Goal: Task Accomplishment & Management: Manage account settings

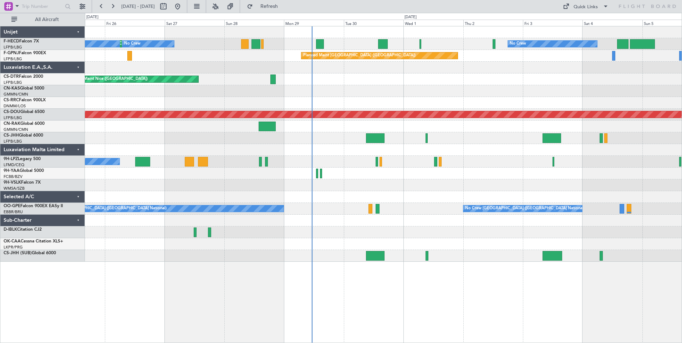
click at [462, 178] on div at bounding box center [383, 174] width 596 height 12
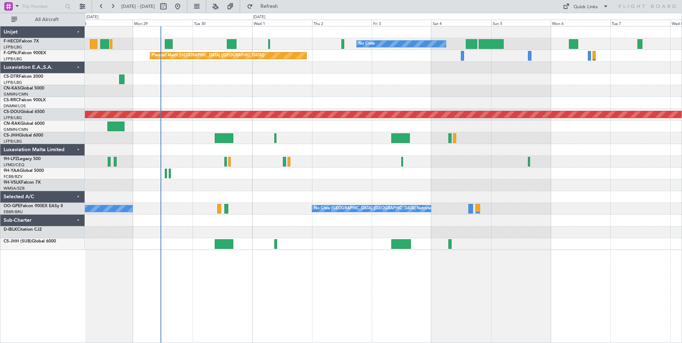
click at [468, 96] on div "No Crew No Crew No Crew Planned Maint [GEOGRAPHIC_DATA] ([GEOGRAPHIC_DATA]) No …" at bounding box center [383, 138] width 596 height 224
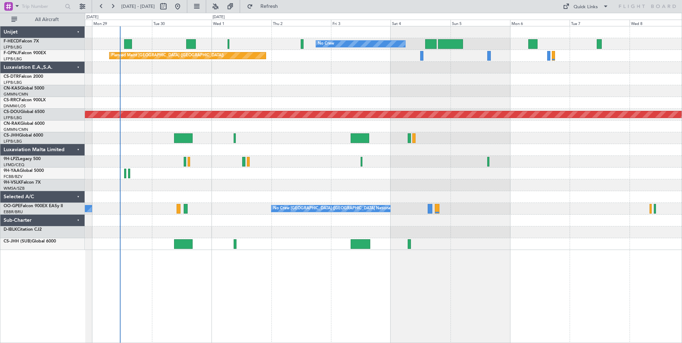
click at [491, 101] on div "No Crew No Crew No Crew Planned Maint [GEOGRAPHIC_DATA] ([GEOGRAPHIC_DATA]) No …" at bounding box center [383, 138] width 596 height 224
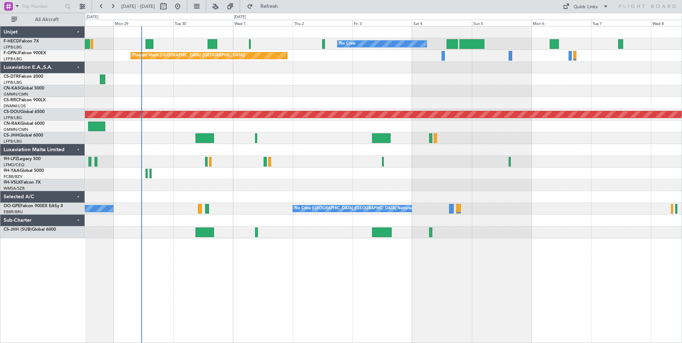
click at [189, 121] on div "No Crew No Crew No Crew Planned Maint [GEOGRAPHIC_DATA] ([GEOGRAPHIC_DATA]) No …" at bounding box center [383, 132] width 596 height 212
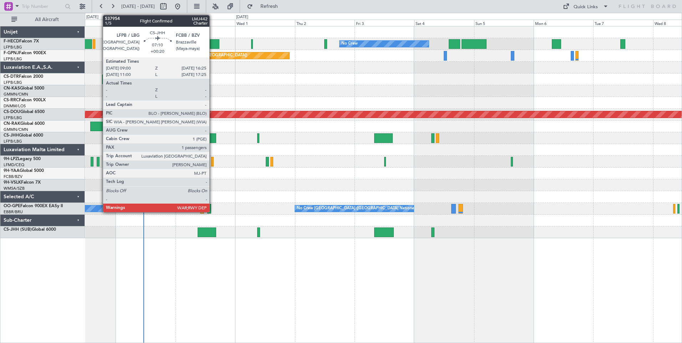
click at [212, 138] on div at bounding box center [207, 138] width 19 height 10
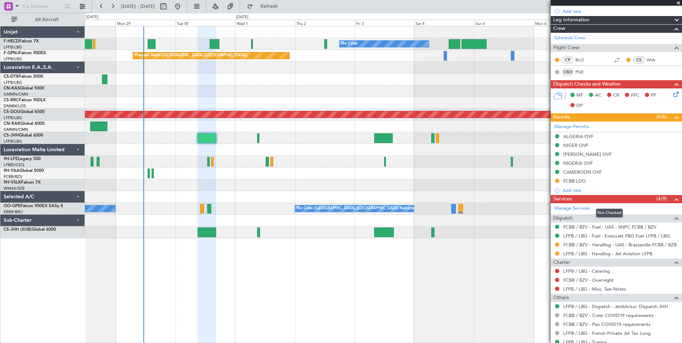
scroll to position [147, 0]
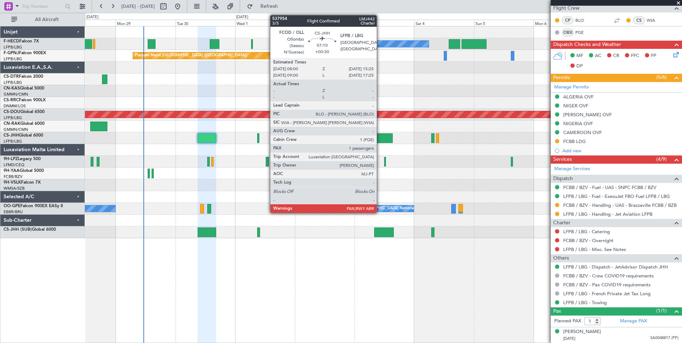
click at [380, 141] on div at bounding box center [383, 138] width 19 height 10
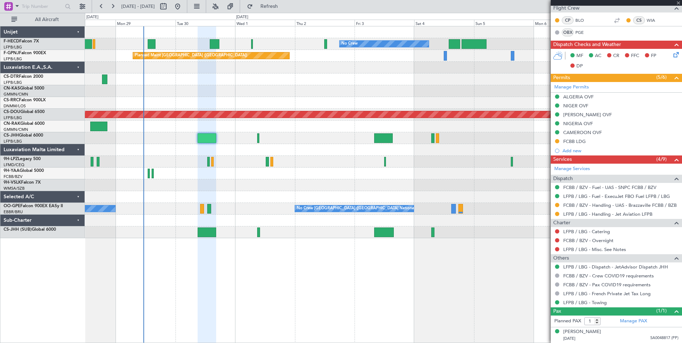
type input "+00:30"
type input "5"
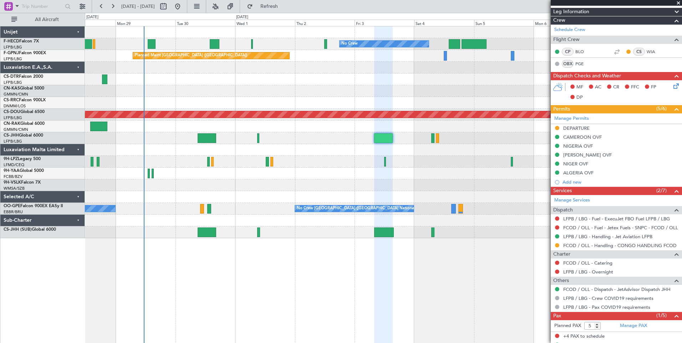
scroll to position [106, 0]
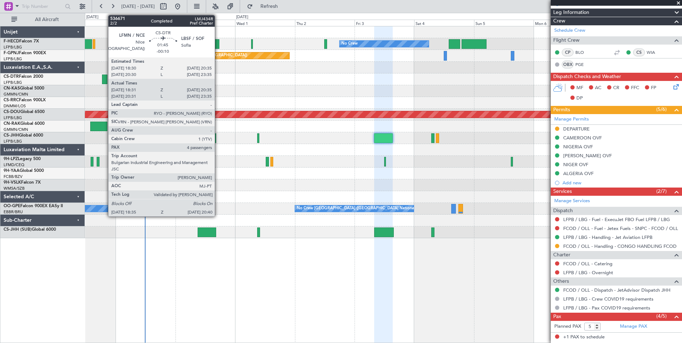
click at [104, 81] on div at bounding box center [104, 80] width 5 height 10
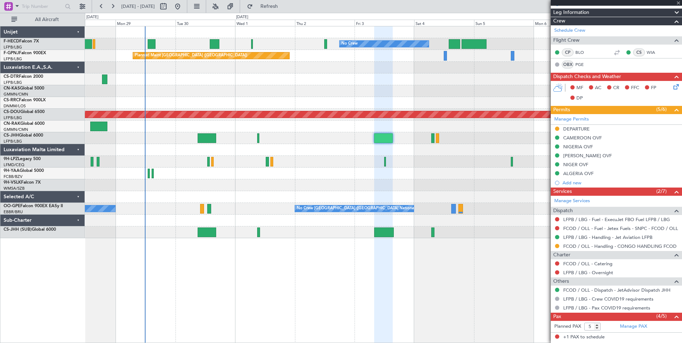
type input "-00:10"
type input "18:46"
type input "20:30"
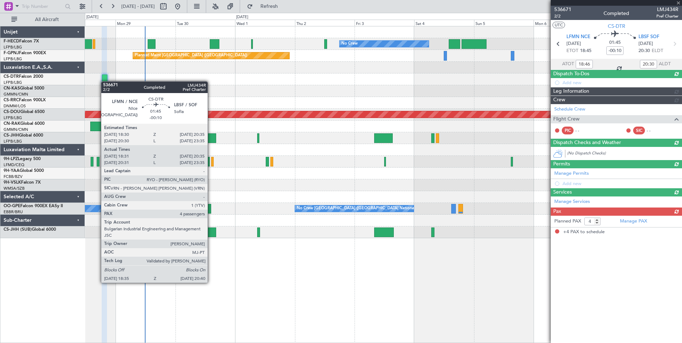
scroll to position [0, 0]
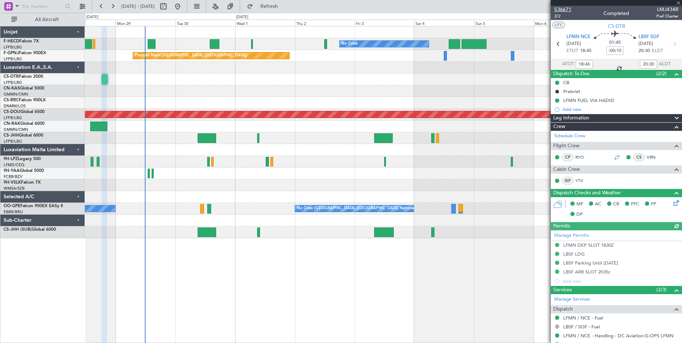
click at [564, 9] on span "536671" at bounding box center [562, 9] width 17 height 7
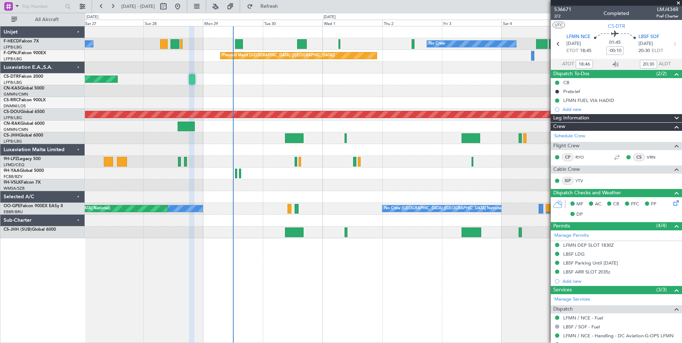
click at [243, 150] on div "No Crew No Crew Planned Maint [GEOGRAPHIC_DATA] ([GEOGRAPHIC_DATA]) No Crew Pla…" at bounding box center [383, 132] width 596 height 212
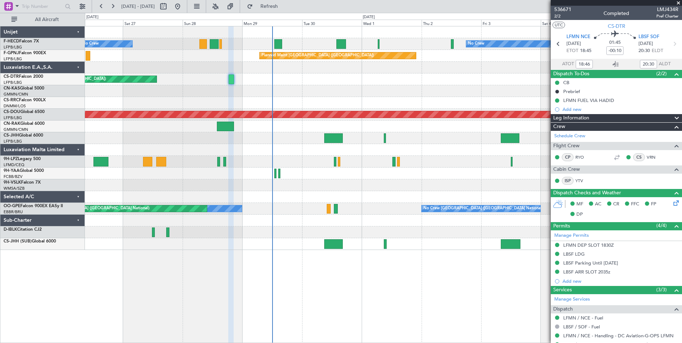
click at [257, 144] on div at bounding box center [383, 150] width 596 height 12
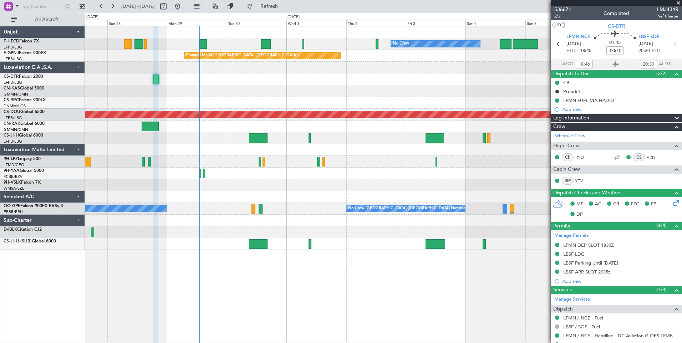
click at [271, 188] on div "No Crew No Crew Planned Maint [GEOGRAPHIC_DATA] ([GEOGRAPHIC_DATA]) No Crew Pla…" at bounding box center [383, 138] width 596 height 224
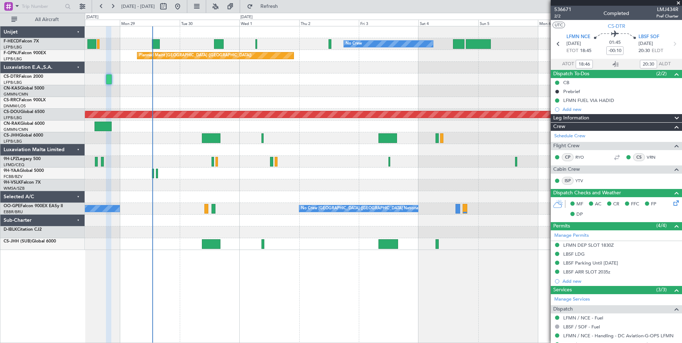
click at [297, 82] on div "No Crew No Crew No Crew Planned Maint [GEOGRAPHIC_DATA] ([GEOGRAPHIC_DATA]) No …" at bounding box center [383, 138] width 596 height 224
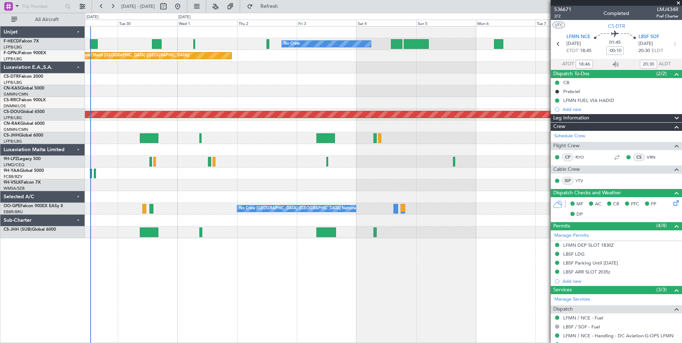
click at [350, 149] on div at bounding box center [383, 150] width 596 height 12
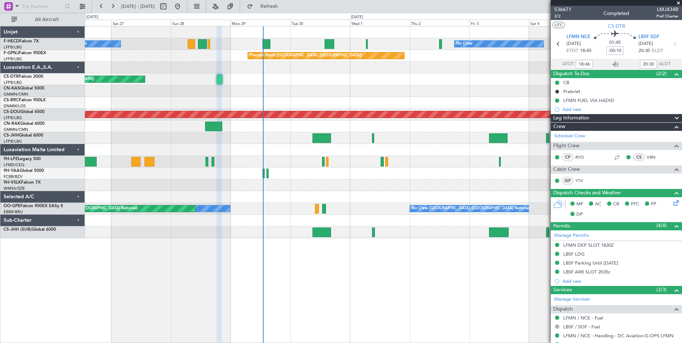
click at [230, 109] on div "No Crew No Crew Planned Maint [GEOGRAPHIC_DATA] ([GEOGRAPHIC_DATA]) No Crew Pla…" at bounding box center [383, 132] width 596 height 212
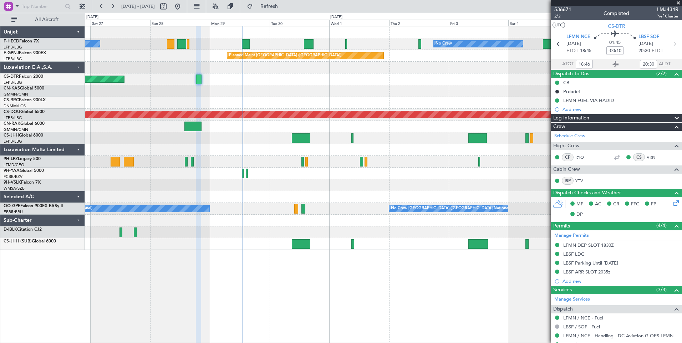
click at [322, 91] on div at bounding box center [383, 91] width 596 height 12
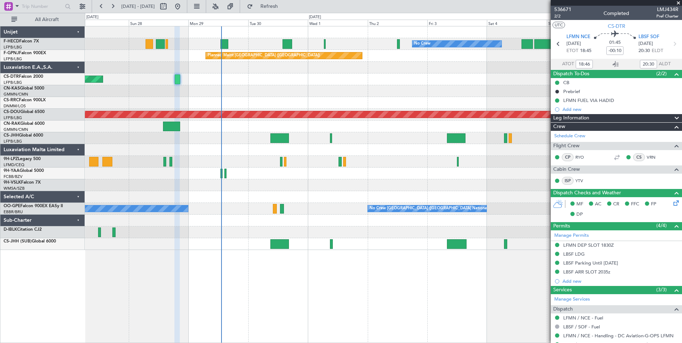
click at [678, 4] on span at bounding box center [678, 3] width 7 height 6
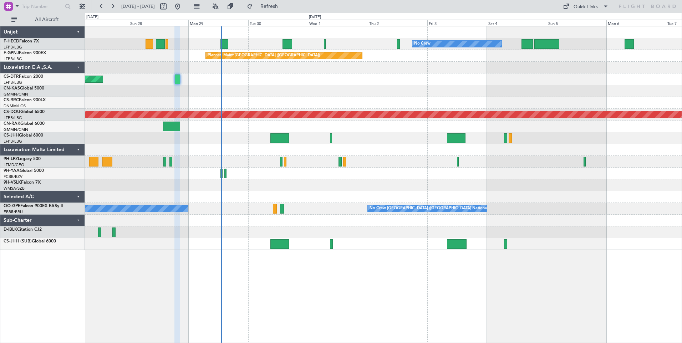
type input "0"
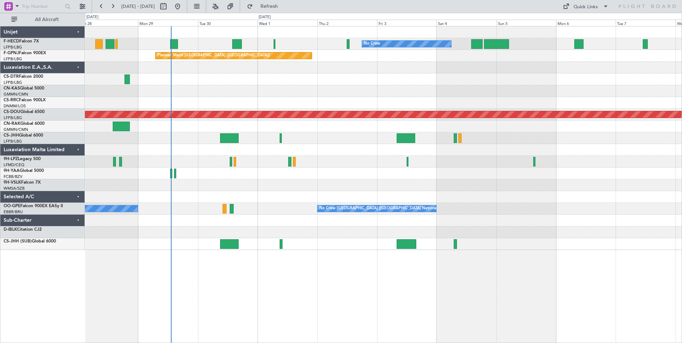
click at [325, 97] on div "No Crew No Crew Planned Maint [GEOGRAPHIC_DATA] ([GEOGRAPHIC_DATA]) No Crew Pla…" at bounding box center [383, 138] width 596 height 224
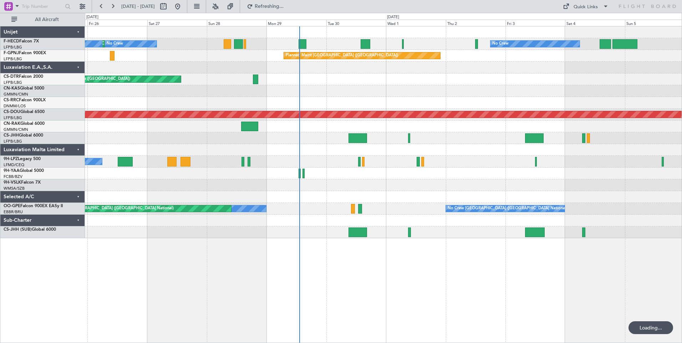
click at [395, 122] on div "No Crew No Crew Planned Maint [GEOGRAPHIC_DATA] ([GEOGRAPHIC_DATA]) No Crew Pla…" at bounding box center [383, 132] width 596 height 212
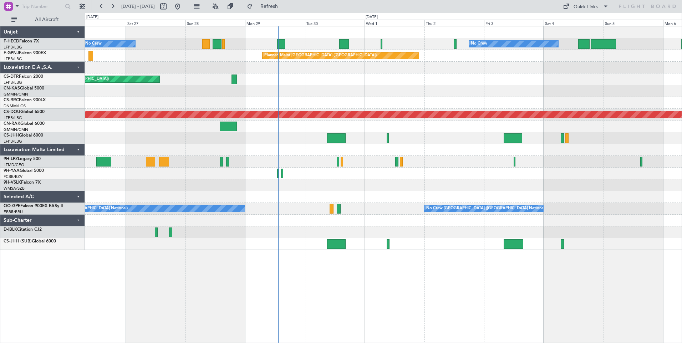
click at [359, 76] on div "Planned Maint Nice ([GEOGRAPHIC_DATA])" at bounding box center [383, 79] width 596 height 12
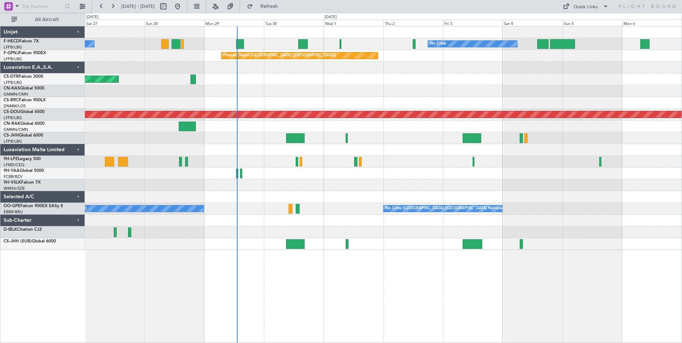
click at [367, 90] on div at bounding box center [383, 91] width 596 height 12
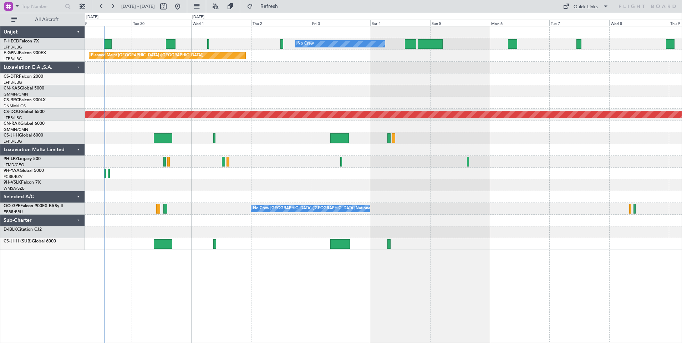
click at [383, 96] on div "No Crew No Crew No Crew Planned Maint [GEOGRAPHIC_DATA] ([GEOGRAPHIC_DATA]) No …" at bounding box center [383, 138] width 596 height 224
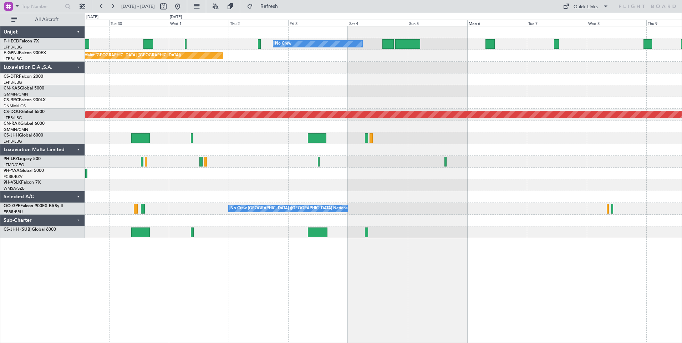
click at [356, 112] on div "No Crew No Crew No Crew Planned Maint [GEOGRAPHIC_DATA] ([GEOGRAPHIC_DATA]) No …" at bounding box center [383, 132] width 596 height 212
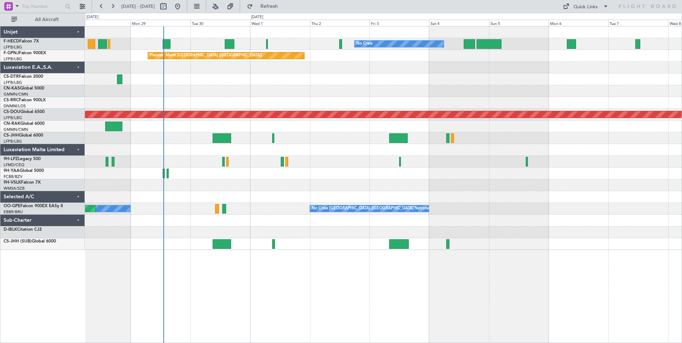
click at [343, 97] on div "No Crew No Crew No Crew Planned Maint [GEOGRAPHIC_DATA] ([GEOGRAPHIC_DATA]) No …" at bounding box center [383, 138] width 596 height 224
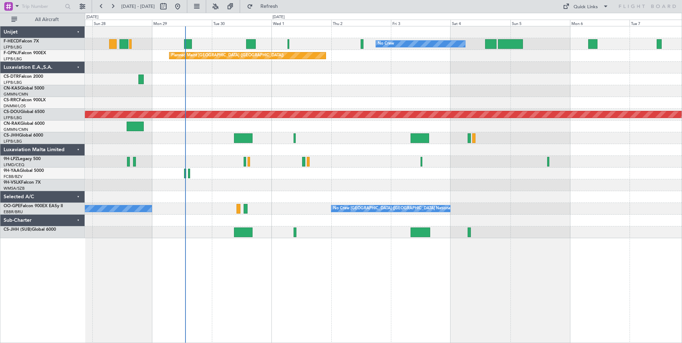
click at [322, 108] on div "No Crew No Crew Planned Maint [GEOGRAPHIC_DATA] ([GEOGRAPHIC_DATA]) No Crew Pla…" at bounding box center [383, 132] width 596 height 212
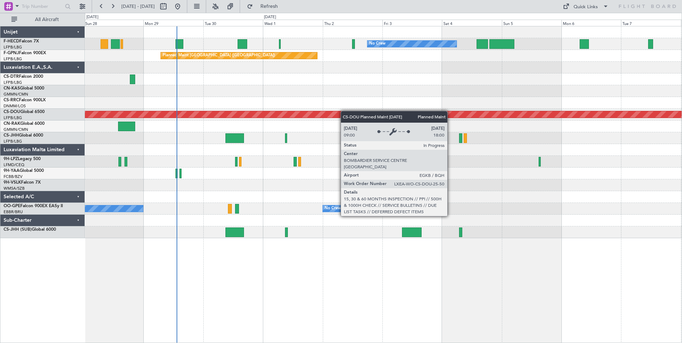
click at [337, 111] on div "No Crew No Crew Planned Maint [GEOGRAPHIC_DATA] ([GEOGRAPHIC_DATA]) No Crew Pla…" at bounding box center [383, 132] width 596 height 212
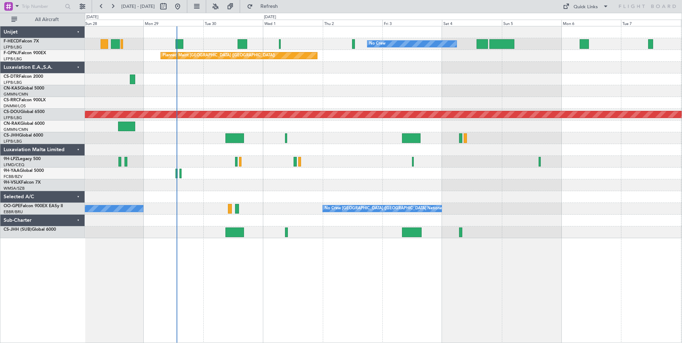
click at [333, 115] on div "No Crew No Crew Planned Maint [GEOGRAPHIC_DATA] ([GEOGRAPHIC_DATA]) No Crew Pla…" at bounding box center [383, 132] width 596 height 212
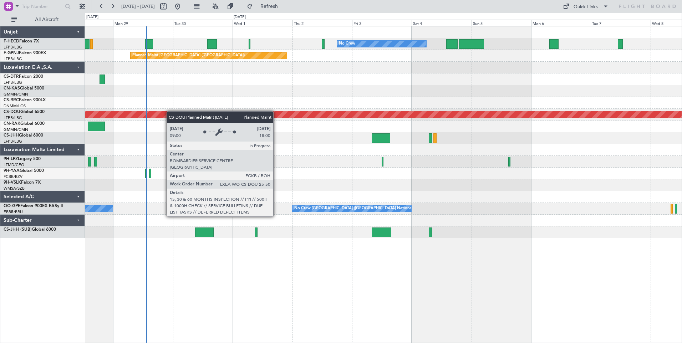
click at [242, 115] on div "No Crew No Crew No Crew Planned Maint [GEOGRAPHIC_DATA] ([GEOGRAPHIC_DATA]) No …" at bounding box center [383, 132] width 596 height 212
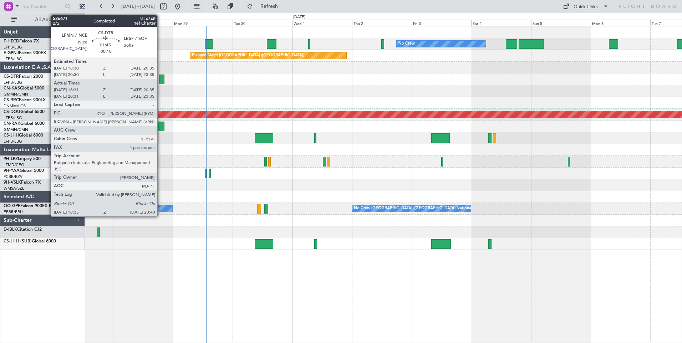
click at [161, 81] on div at bounding box center [161, 80] width 5 height 10
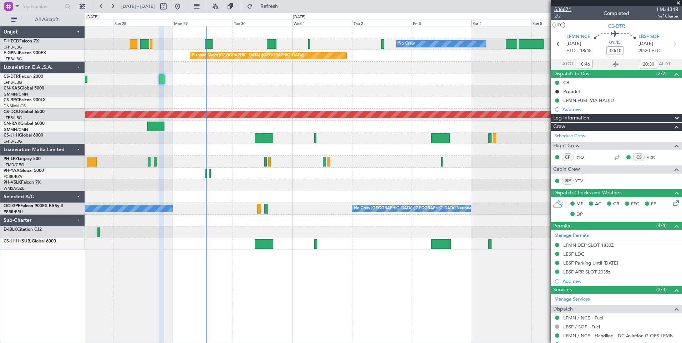
click at [564, 10] on span "536671" at bounding box center [562, 9] width 17 height 7
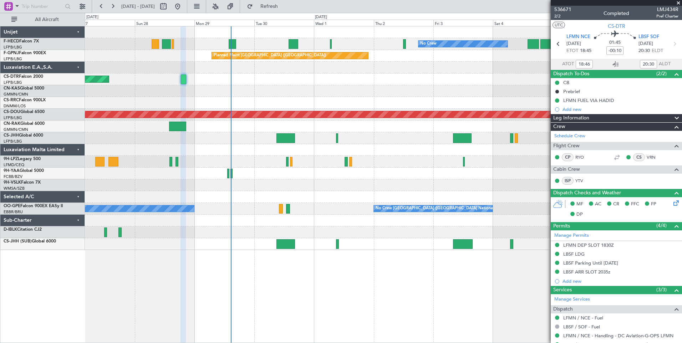
click at [321, 72] on div "No Crew No Crew Planned Maint [GEOGRAPHIC_DATA] ([GEOGRAPHIC_DATA]) No Crew Pla…" at bounding box center [383, 138] width 596 height 224
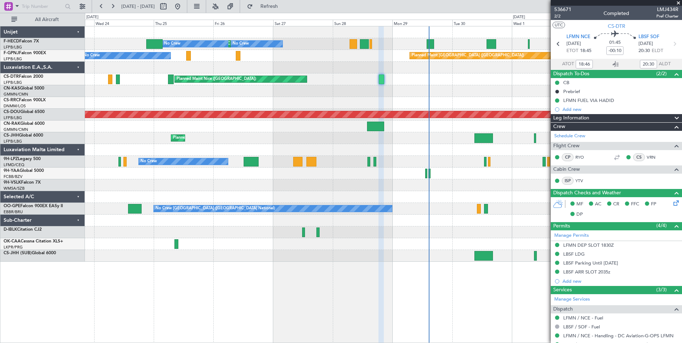
click at [390, 79] on div "No Crew No Crew Planned Maint Paris (Le Bourget) No Crew Planned Maint Paris (L…" at bounding box center [383, 143] width 596 height 235
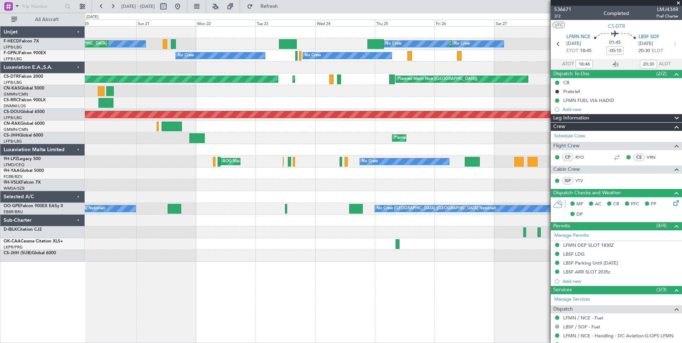
click at [372, 85] on div "No Crew Planned Maint Paris (Le Bourget) No Crew No Crew Planned Maint Paris (L…" at bounding box center [383, 143] width 596 height 235
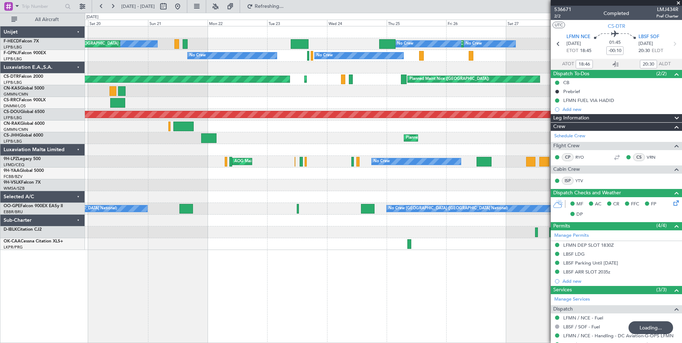
click at [298, 85] on div "No Crew Planned Maint Paris (Le Bourget) No Crew No Crew Planned Maint Paris (L…" at bounding box center [383, 138] width 596 height 224
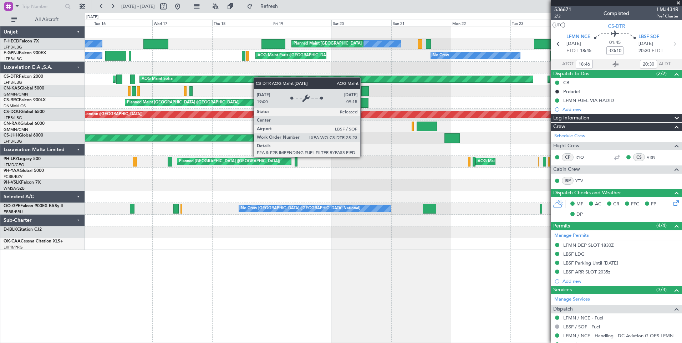
click at [294, 79] on div "Planned Maint Paris (Le Bourget) No Crew No Crew Planned Maint Paris (Le Bourge…" at bounding box center [383, 138] width 596 height 224
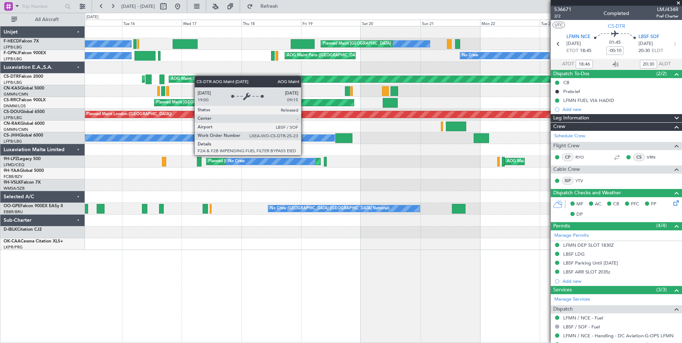
click at [301, 85] on div "Planned Maint Paris (Le Bourget) No Crew No Crew Planned Maint Paris (Le Bourge…" at bounding box center [383, 138] width 596 height 224
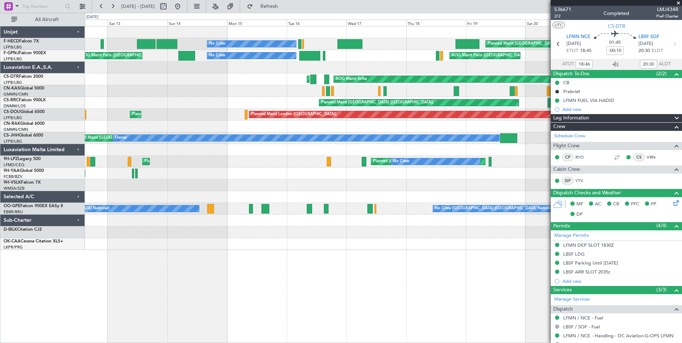
click at [264, 72] on div "No Crew Planned Maint Paris (Le Bourget) No Crew No Crew AOG Maint Paris (Le Bo…" at bounding box center [383, 138] width 596 height 224
click at [137, 98] on div "No Crew Planned Maint Paris (Le Bourget) No Crew No Crew AOG Maint Paris (Le Bo…" at bounding box center [383, 132] width 596 height 212
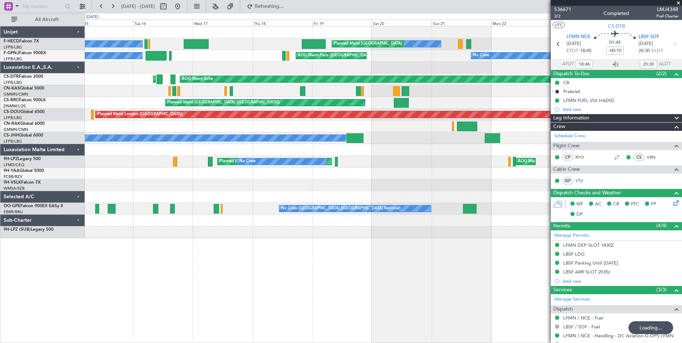
click at [342, 109] on div "No Crew Planned Maint Paris (Le Bourget) No Crew No Crew No Crew Planned Maint …" at bounding box center [383, 132] width 596 height 212
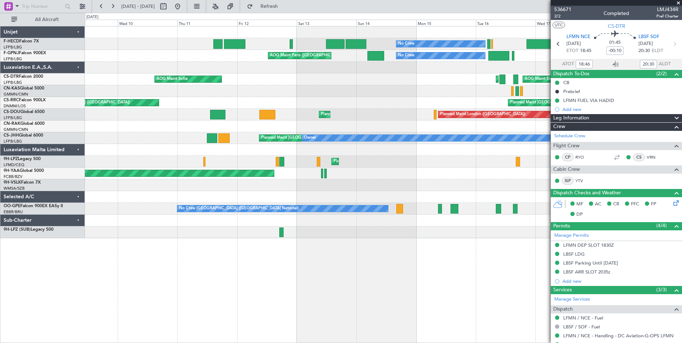
click at [360, 126] on div "Planned Maint Paris (Le Bourget) No Crew No Crew AOG Maint Paris (Le Bourget) N…" at bounding box center [383, 132] width 596 height 212
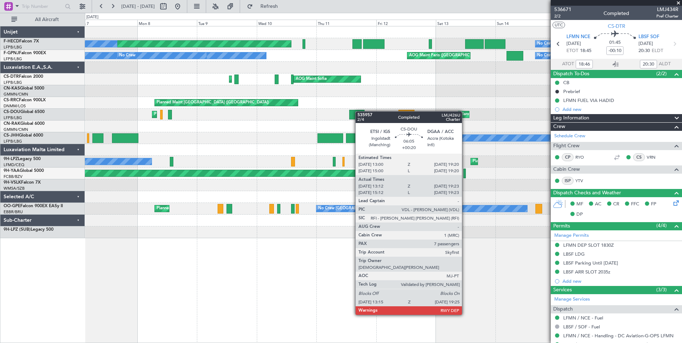
click at [360, 112] on div "No Crew Planned Maint Paris (Le Bourget) No Crew Planned Maint Paris (Le Bourge…" at bounding box center [383, 132] width 596 height 212
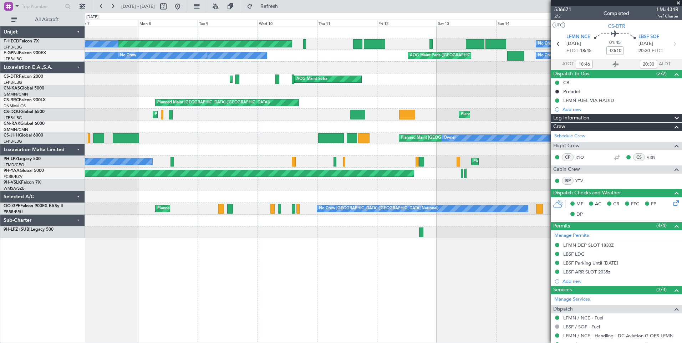
click at [405, 78] on div "No Crew Planned Maint Paris (Le Bourget) No Crew Planned Maint Paris (Le Bourge…" at bounding box center [383, 132] width 596 height 212
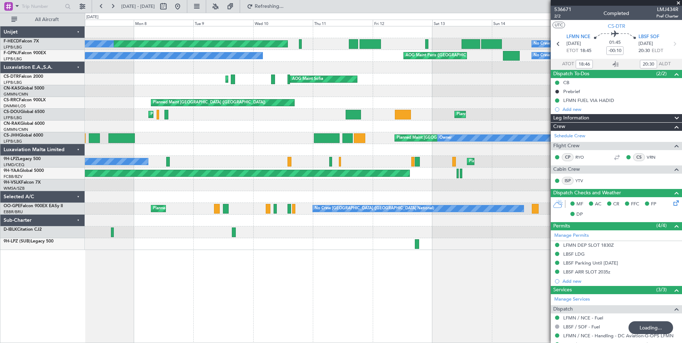
click at [256, 68] on div "No Crew Planned Maint Paris (Le Bourget) No Crew No Crew Planned Maint Paris (L…" at bounding box center [383, 138] width 596 height 224
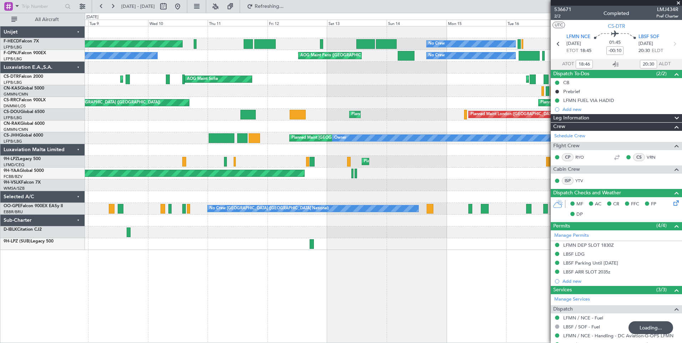
click at [303, 71] on div at bounding box center [383, 68] width 596 height 12
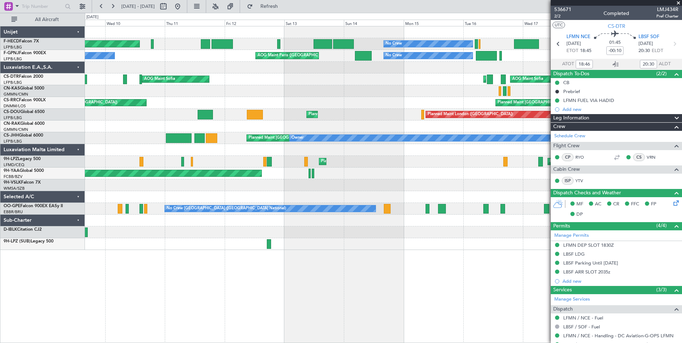
click at [283, 71] on div at bounding box center [383, 68] width 596 height 12
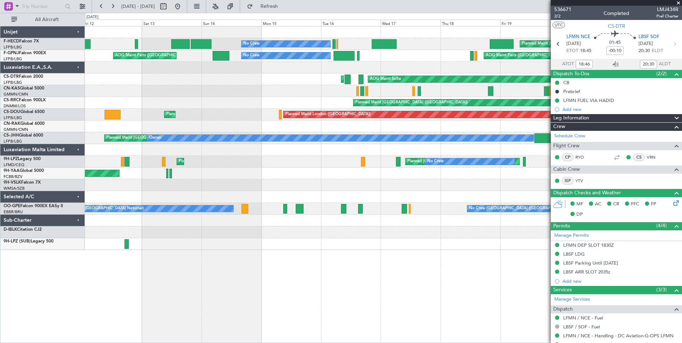
click at [300, 101] on div "No Crew Planned Maint Paris (Le Bourget) No Crew Planned Maint Paris (Le Bourge…" at bounding box center [383, 138] width 596 height 224
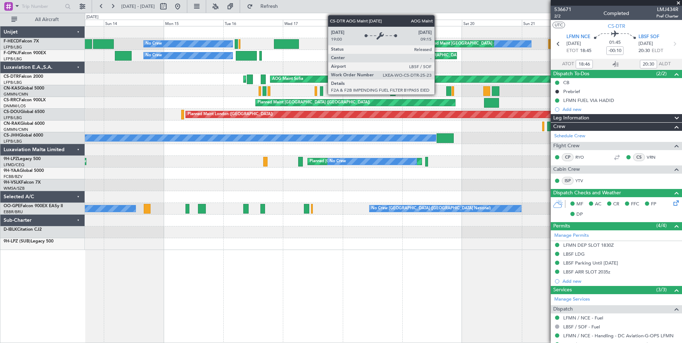
click at [339, 82] on div "AOG Maint Sofia" at bounding box center [466, 79] width 393 height 6
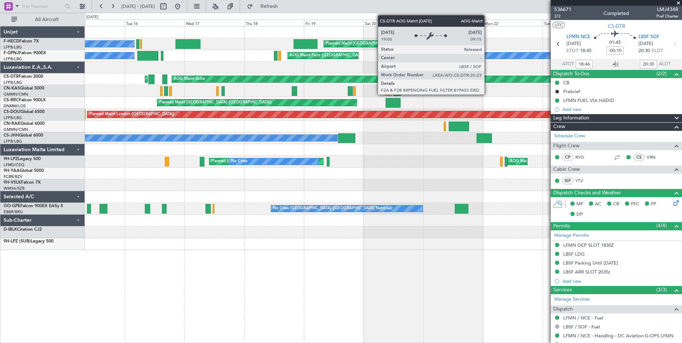
click at [319, 82] on div "AOG Maint Sofia" at bounding box center [368, 79] width 393 height 6
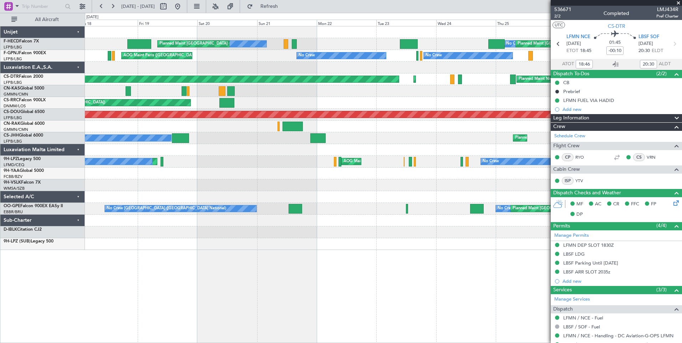
click at [283, 82] on div "No Crew Planned Maint Paris (Le Bourget) No Crew Planned Maint Paris (Le Bourge…" at bounding box center [383, 138] width 596 height 224
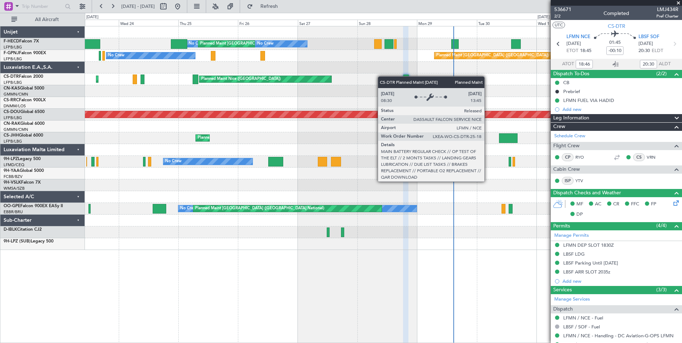
click at [287, 82] on div "Planned Maint Sofia Planned Maint Nice (Côte d'Azur Airport) AOG Maint Sofia" at bounding box center [383, 79] width 596 height 12
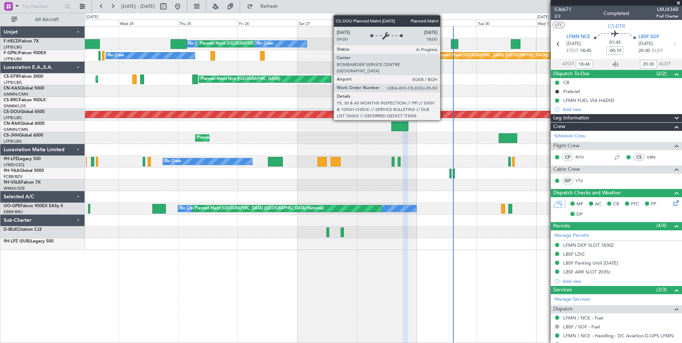
click at [278, 101] on div at bounding box center [383, 103] width 596 height 12
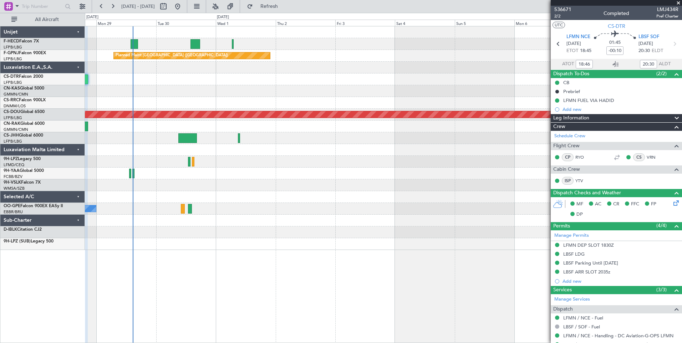
click at [268, 73] on div "Planned Maint Nice ([GEOGRAPHIC_DATA])" at bounding box center [383, 79] width 596 height 12
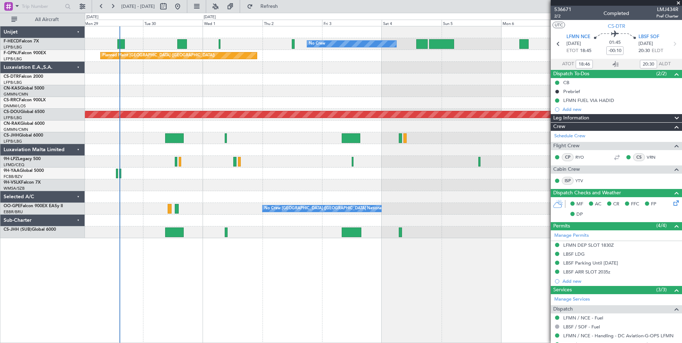
click at [274, 107] on div at bounding box center [383, 103] width 596 height 12
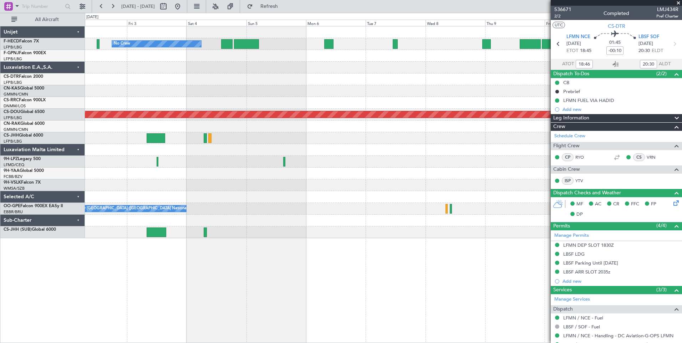
click at [260, 90] on div "No Crew No Crew Planned Maint Paris (Le Bourget) No Crew No Crew Planned Maint …" at bounding box center [383, 132] width 596 height 212
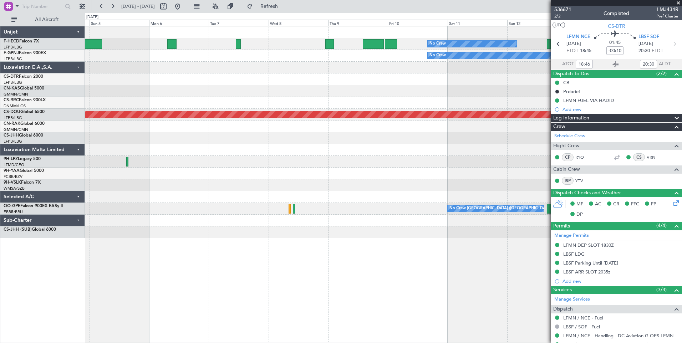
click at [235, 93] on div "No Crew Planned Maint Paris (Le Bourget) No Crew No Crew No Crew No Crew Planne…" at bounding box center [383, 132] width 596 height 212
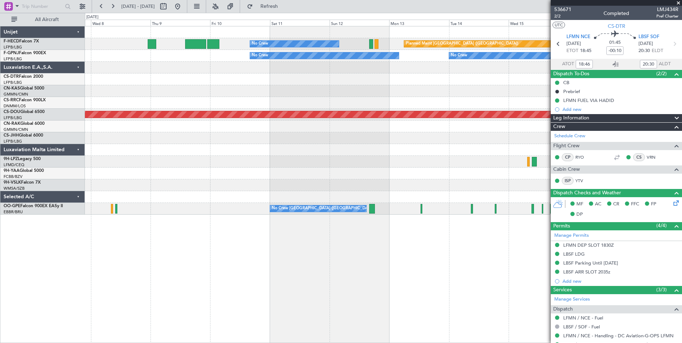
click at [285, 89] on div "No Crew Planned Maint Paris (Le Bourget) No Crew No Crew No Crew Planned Maint …" at bounding box center [383, 120] width 596 height 188
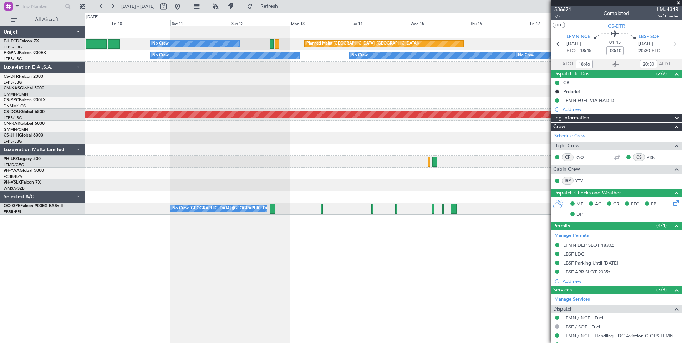
click at [271, 97] on div "No Crew Planned Maint Paris (Le Bourget) No Crew No Crew No Crew No Crew Planne…" at bounding box center [383, 120] width 596 height 188
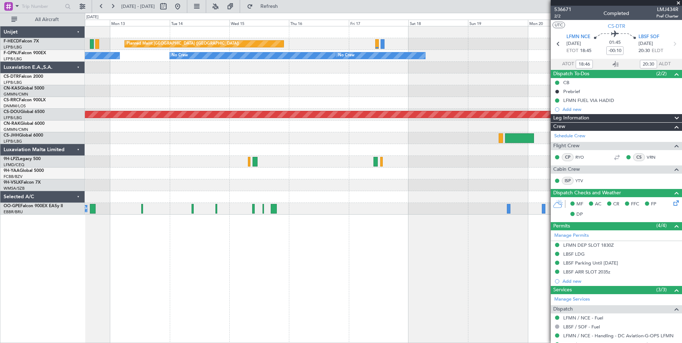
click at [339, 83] on div at bounding box center [383, 79] width 596 height 12
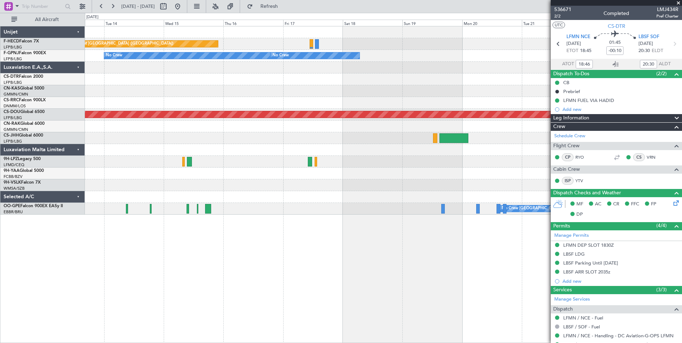
click at [380, 93] on div "Planned Maint Paris (Le Bourget) No Crew No Crew No Crew No Crew No Crew Planne…" at bounding box center [383, 120] width 596 height 188
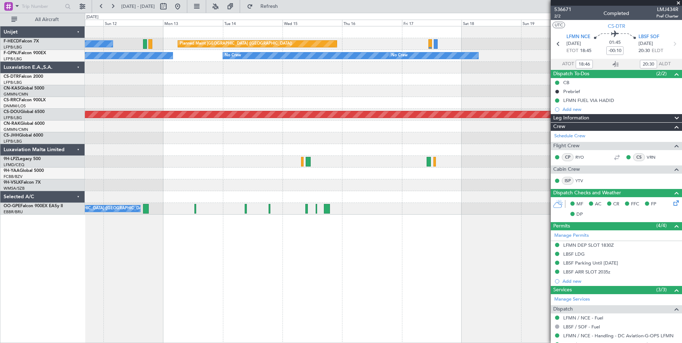
click at [348, 75] on div "Planned Maint Paris (Le Bourget) No Crew No Crew No Crew No Crew No Crew Planne…" at bounding box center [383, 120] width 596 height 188
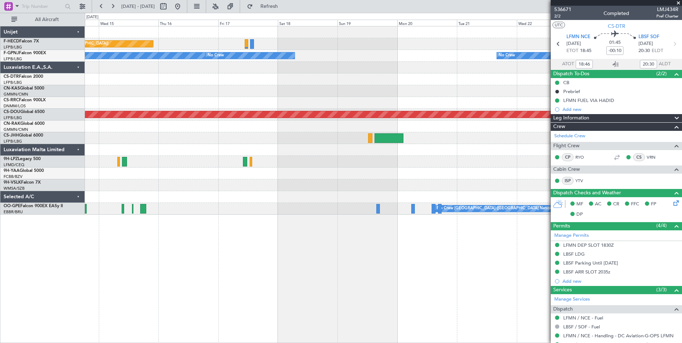
click at [341, 78] on div at bounding box center [383, 79] width 596 height 12
click at [229, 80] on div "Planned Maint Paris (Le Bourget) Planned Maint Paris (Le Bourget) No Crew No Cr…" at bounding box center [383, 120] width 596 height 188
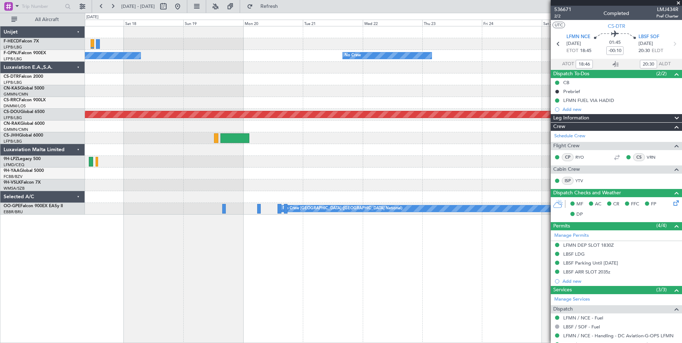
click at [241, 66] on div "Planned Maint Paris (Le Bourget) Planned Maint Paris (Le Bourget) No Crew No Cr…" at bounding box center [383, 120] width 596 height 188
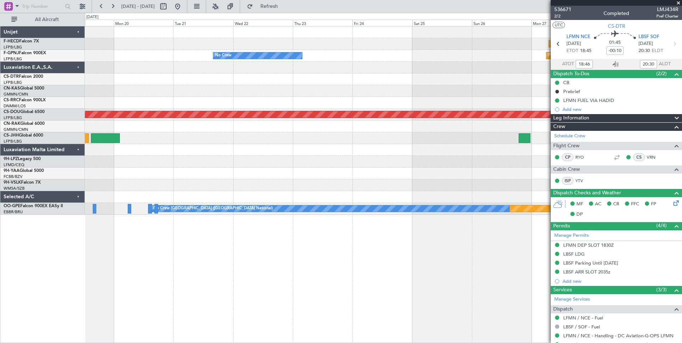
click at [240, 68] on div at bounding box center [383, 68] width 596 height 12
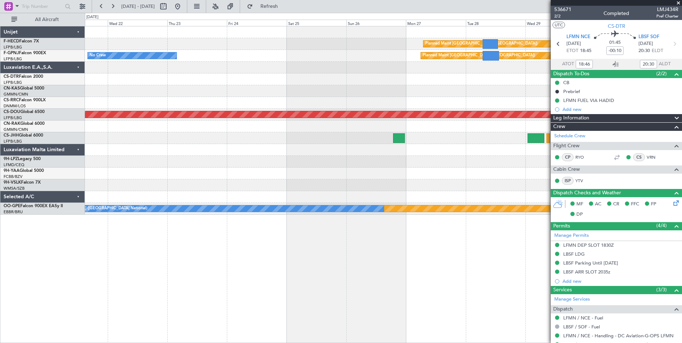
click at [244, 57] on div "No Crew Planned Maint Paris (Le Bourget)" at bounding box center [383, 56] width 596 height 12
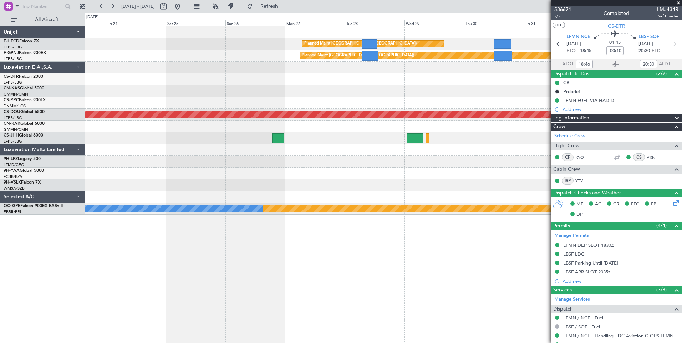
click at [277, 85] on div "Planned Maint Paris (Le Bourget) Planned Maint Paris (Le Bourget) No Crew Plann…" at bounding box center [383, 120] width 596 height 188
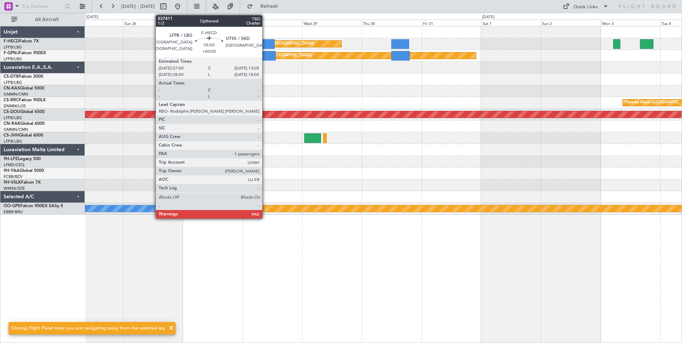
click at [265, 45] on div at bounding box center [266, 44] width 15 height 10
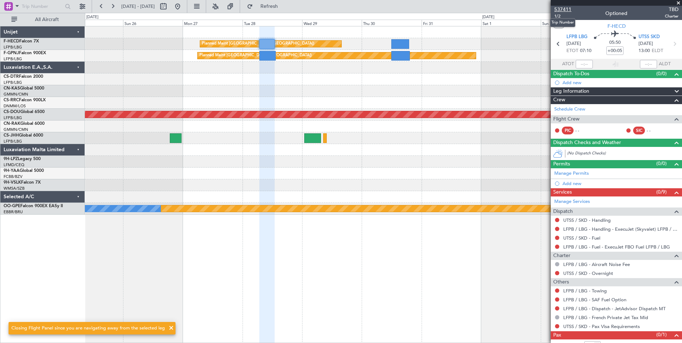
click at [562, 9] on span "537411" at bounding box center [562, 9] width 17 height 7
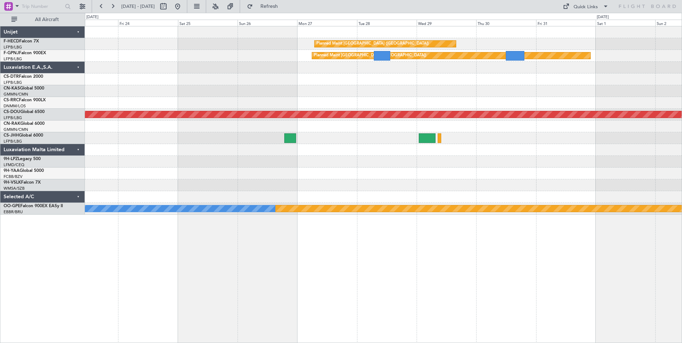
click at [317, 125] on div "Planned Maint Paris (Le Bourget) Planned Maint Paris (Le Bourget) No Crew Plann…" at bounding box center [383, 120] width 596 height 188
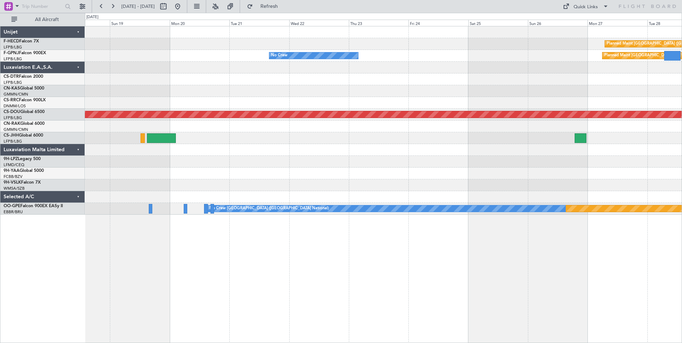
click at [250, 104] on div "Planned Maint Paris (Le Bourget) Planned Maint Paris (Le Bourget) No Crew No Cr…" at bounding box center [383, 120] width 596 height 188
